Goal: Check status

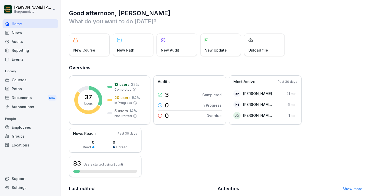
click at [31, 60] on div "Events" at bounding box center [30, 59] width 55 height 9
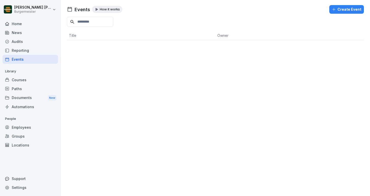
click at [34, 40] on div "Audits" at bounding box center [30, 41] width 55 height 9
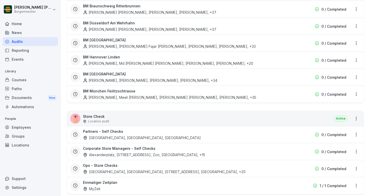
scroll to position [974, 0]
click at [138, 112] on div "🎖️ Store Check Location audit Active" at bounding box center [215, 119] width 296 height 15
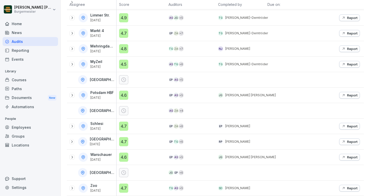
scroll to position [85, 0]
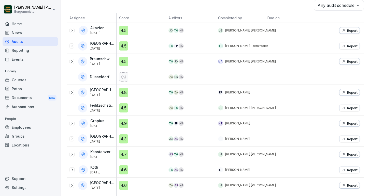
click at [317, 76] on div at bounding box center [339, 76] width 50 height 15
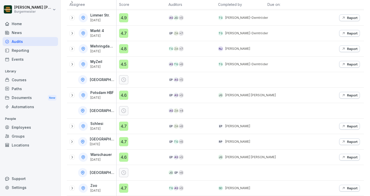
scroll to position [269, 0]
click at [72, 189] on icon at bounding box center [72, 188] width 4 height 4
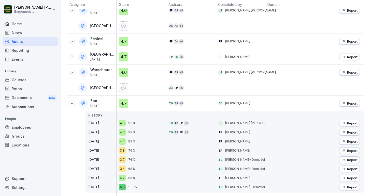
scroll to position [354, 0]
click at [356, 104] on p "Report" at bounding box center [352, 104] width 10 height 4
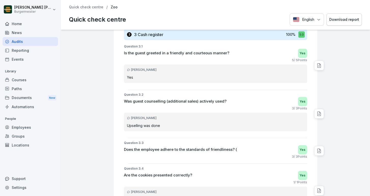
scroll to position [1226, 0]
